Goal: Use online tool/utility: Utilize a website feature to perform a specific function

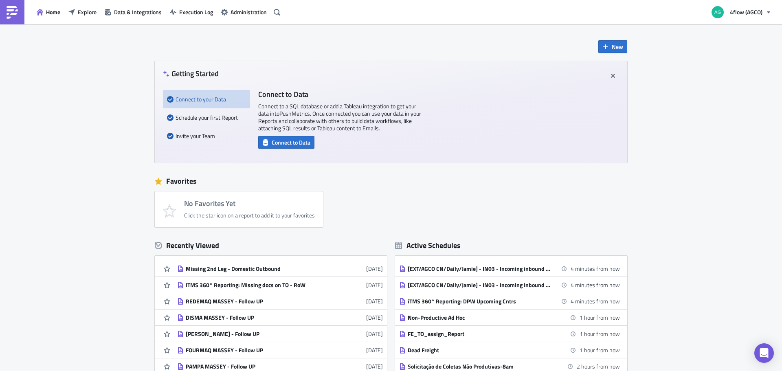
click at [396, 203] on div "No Favorites Yet Click the star icon on a report to add it to your favorites" at bounding box center [395, 209] width 481 height 36
click at [96, 13] on span "Explore" at bounding box center [87, 12] width 19 height 9
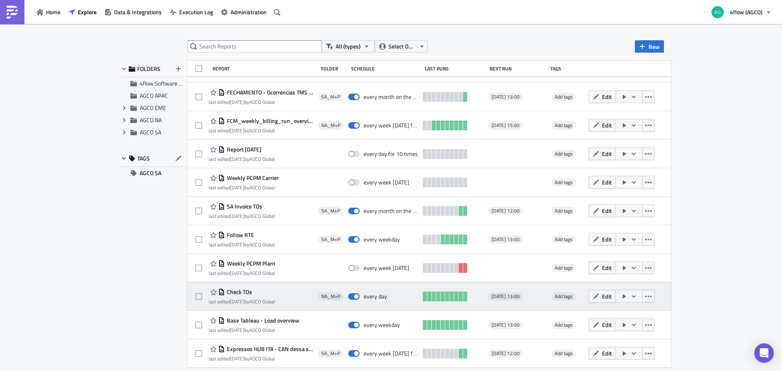
scroll to position [280, 0]
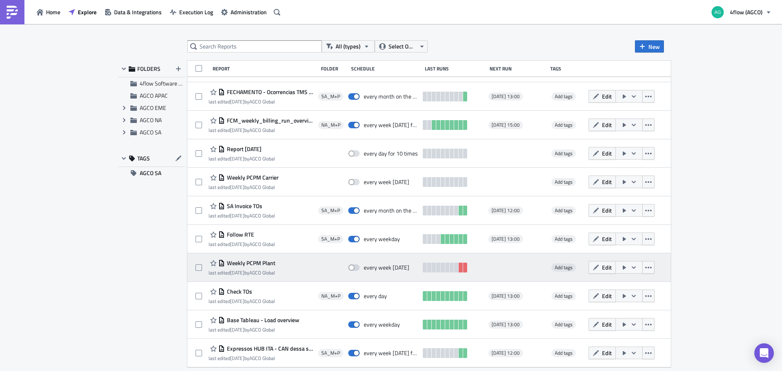
click at [263, 262] on span "Weekly PCPM Plant" at bounding box center [250, 262] width 51 height 7
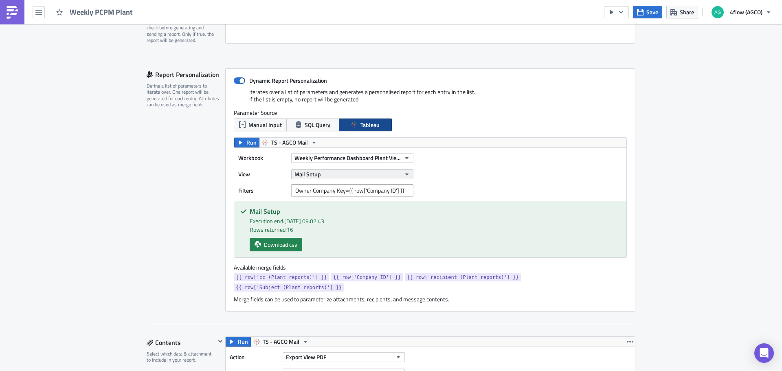
scroll to position [163, 0]
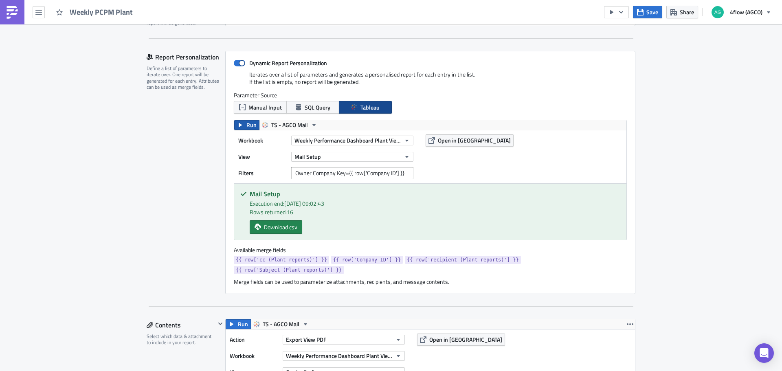
click at [246, 124] on span "Run" at bounding box center [251, 125] width 10 height 10
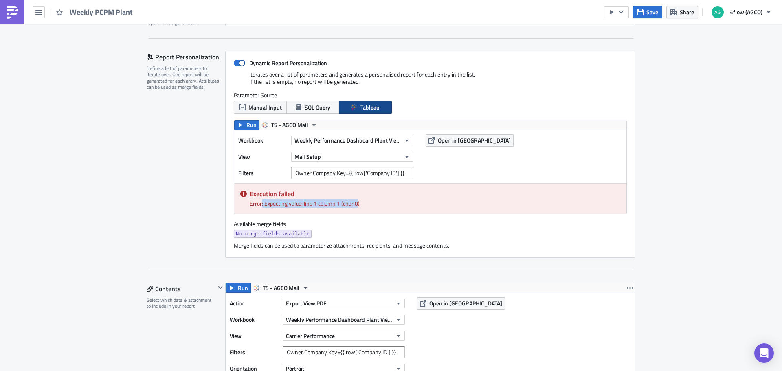
drag, startPoint x: 355, startPoint y: 203, endPoint x: 259, endPoint y: 202, distance: 96.1
click at [259, 202] on div "Error: Expecting value: line 1 column 1 (char 0)" at bounding box center [435, 203] width 371 height 9
drag, startPoint x: 261, startPoint y: 203, endPoint x: 364, endPoint y: 201, distance: 103.1
click at [364, 201] on div "Error: Expecting value: line 1 column 1 (char 0)" at bounding box center [435, 203] width 371 height 9
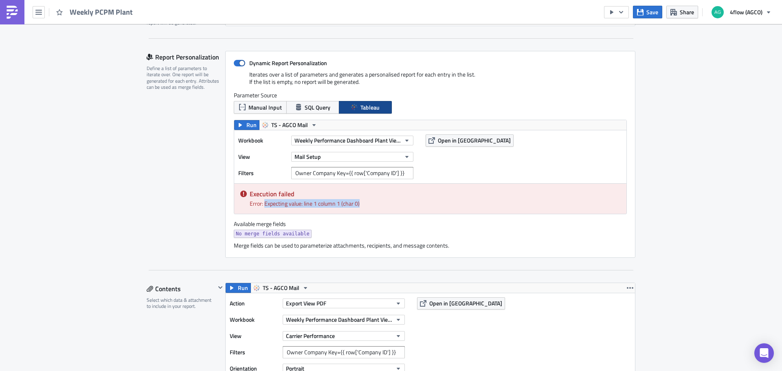
click at [364, 201] on div "Error: Expecting value: line 1 column 1 (char 0)" at bounding box center [435, 203] width 371 height 9
click at [528, 211] on div "Execution failed Error: Expecting value: line 1 column 1 (char 0)" at bounding box center [430, 199] width 392 height 30
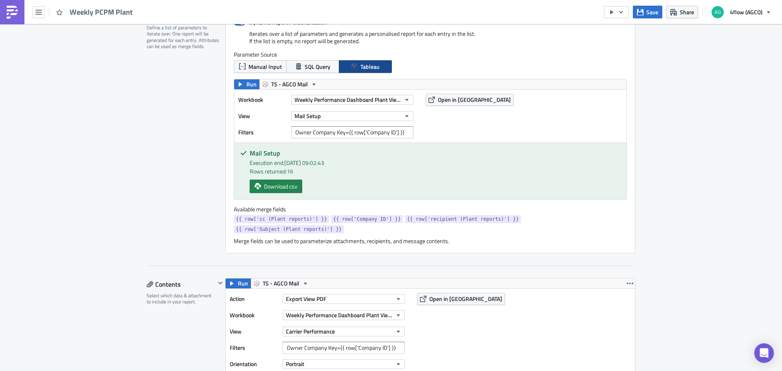
scroll to position [163, 0]
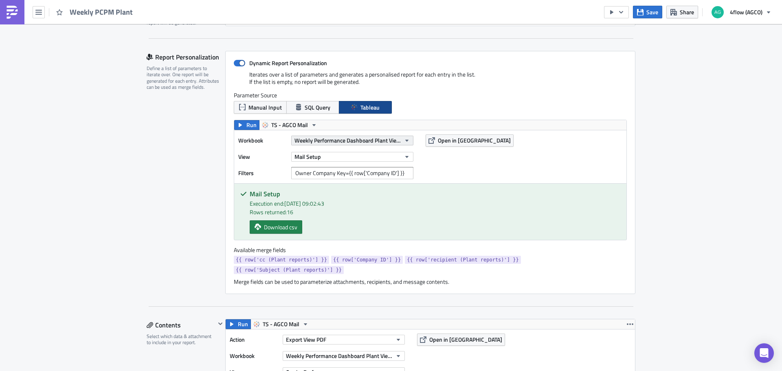
click at [366, 142] on span "Weekly Performance Dashboard Plant View (PCPM)" at bounding box center [348, 140] width 106 height 9
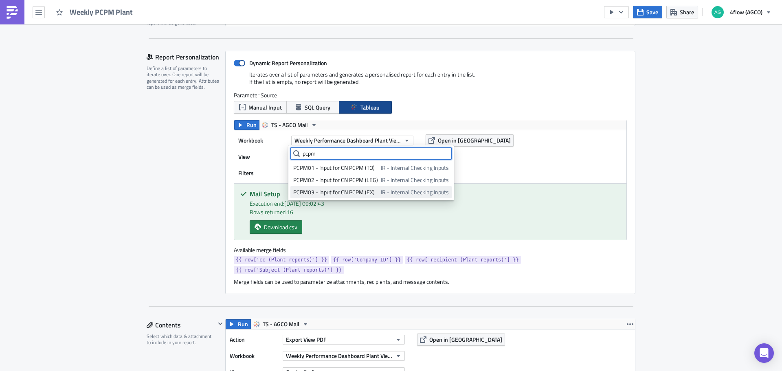
scroll to position [14, 0]
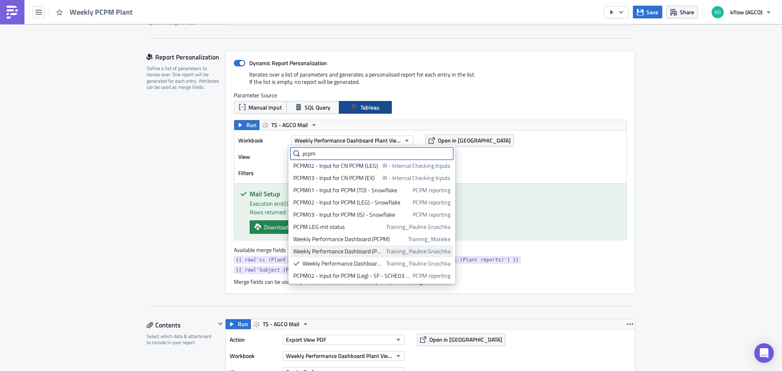
type input "pcpm"
click at [368, 253] on div "Weekly Performance Dashboard (PCPM)" at bounding box center [338, 251] width 90 height 8
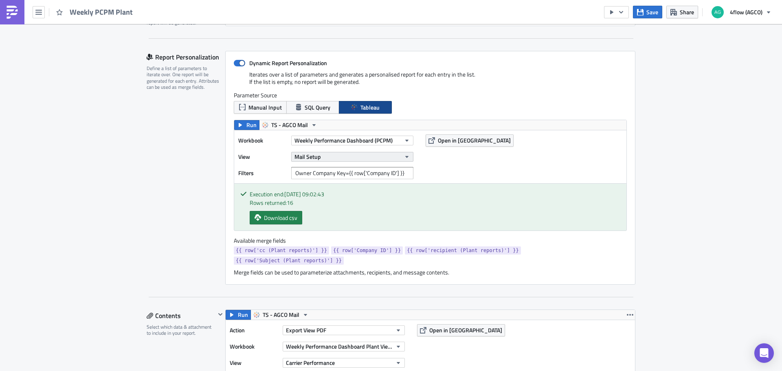
click at [335, 156] on button "Mail Setup" at bounding box center [352, 157] width 122 height 10
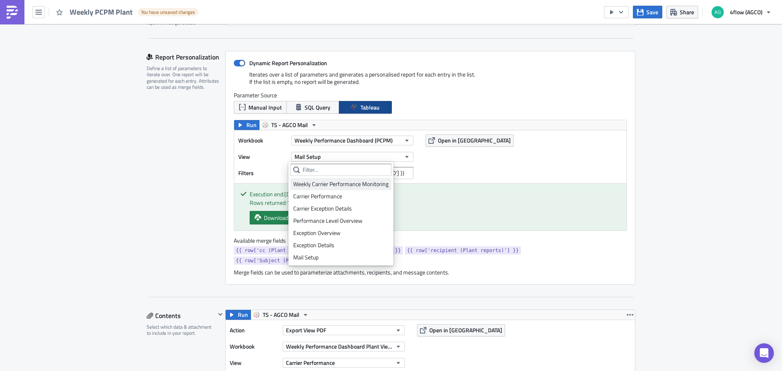
click at [325, 182] on div "Weekly Carrier Performance Monitoring" at bounding box center [340, 184] width 95 height 8
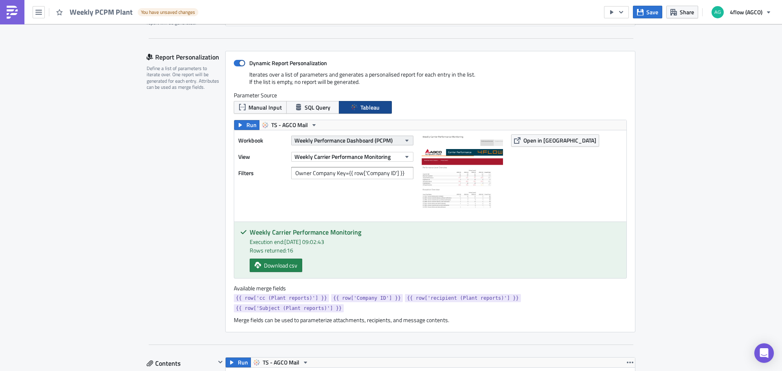
click at [378, 144] on span "Weekly Performance Dashboard (PCPM)" at bounding box center [344, 140] width 98 height 9
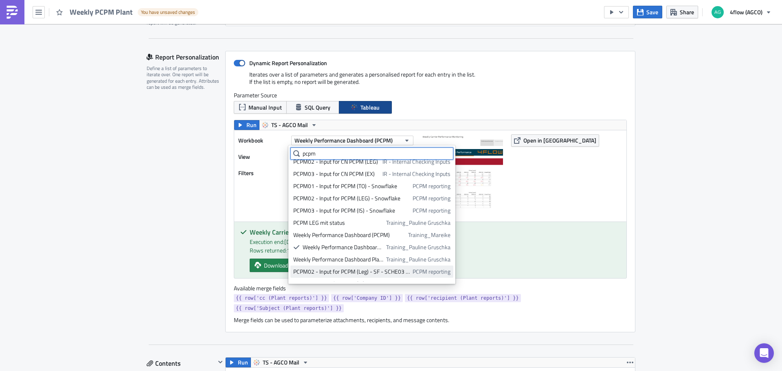
scroll to position [26, 0]
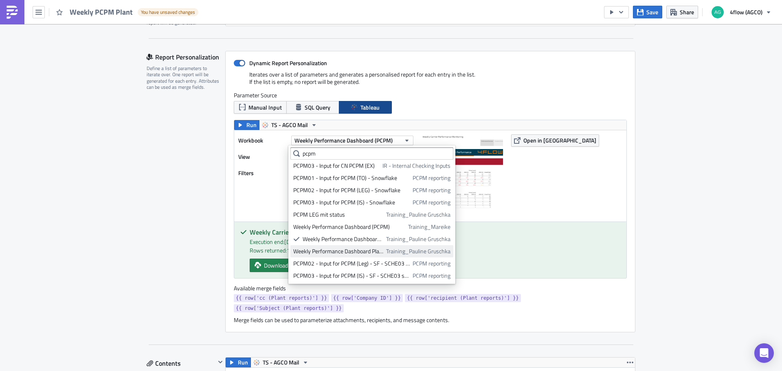
click at [367, 251] on div "Weekly Performance Dashboard Plant View (PCPM)" at bounding box center [338, 251] width 90 height 8
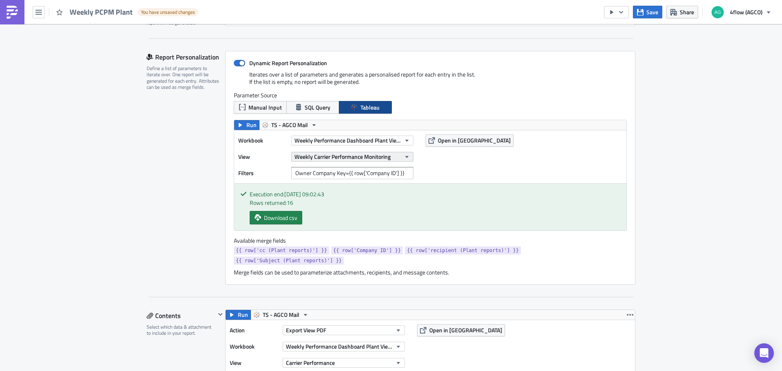
click at [334, 158] on span "Weekly Carrier Performance Monitoring" at bounding box center [343, 156] width 96 height 9
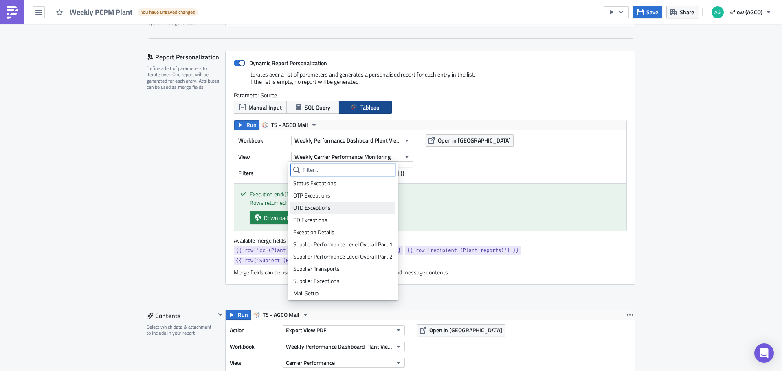
scroll to position [198, 0]
click at [330, 291] on div "Mail Setup" at bounding box center [342, 292] width 99 height 8
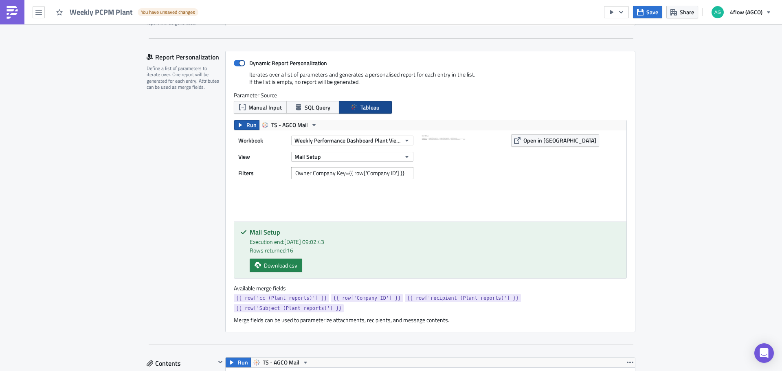
click at [246, 123] on span "Run" at bounding box center [251, 125] width 10 height 10
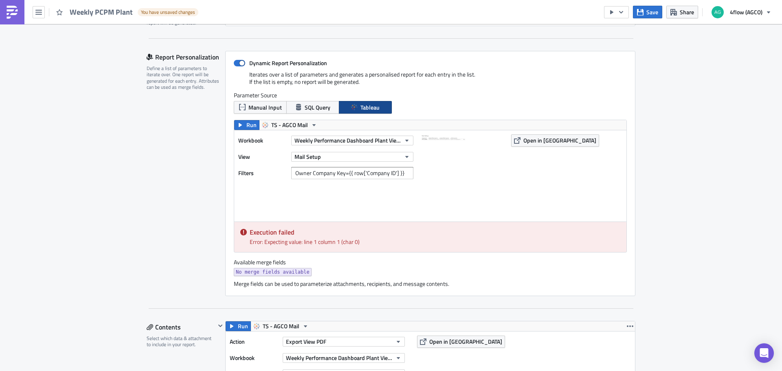
click at [427, 140] on img at bounding box center [462, 174] width 81 height 81
click at [147, 244] on div "Report Personalization Define a list of parameters to iterate over. One report …" at bounding box center [186, 173] width 79 height 245
drag, startPoint x: 610, startPoint y: 2, endPoint x: 156, endPoint y: 151, distance: 477.4
click at [156, 151] on div "Report Personalization Define a list of parameters to iterate over. One report …" at bounding box center [186, 173] width 79 height 245
